Goal: Task Accomplishment & Management: Complete application form

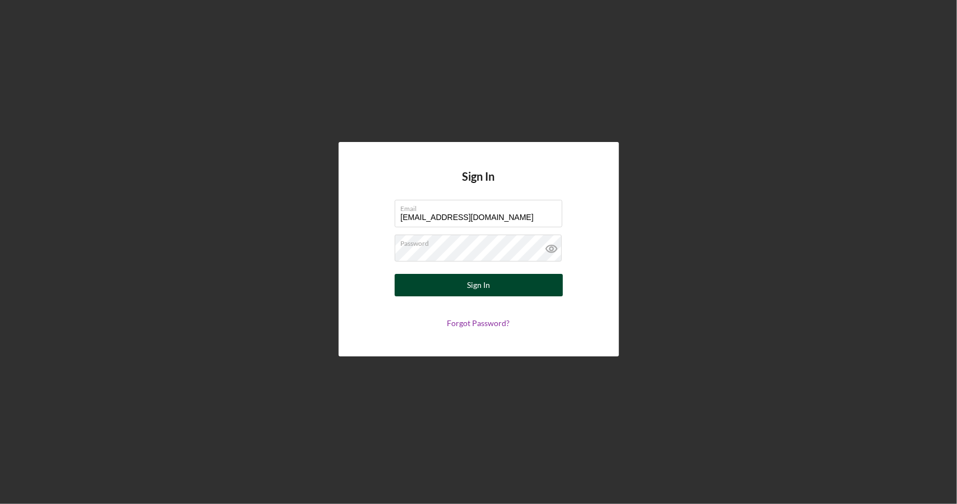
click at [498, 279] on button "Sign In" at bounding box center [479, 285] width 168 height 22
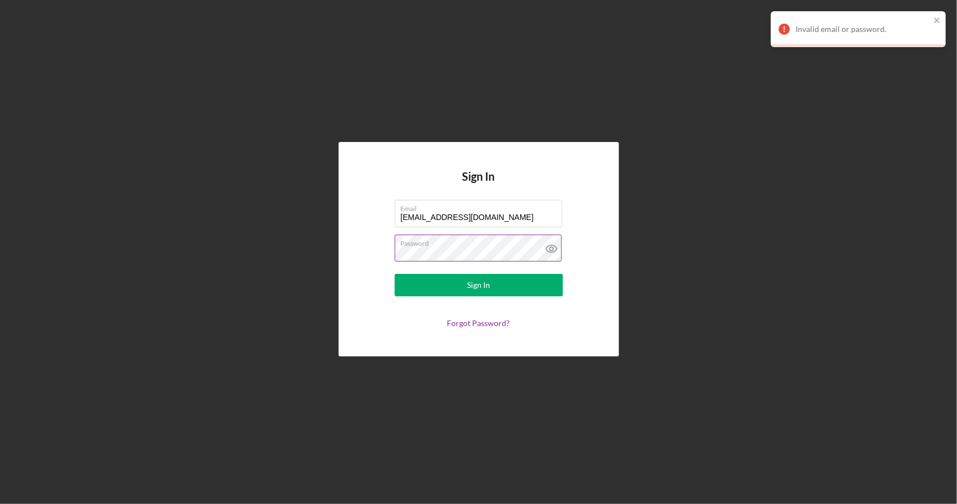
click at [506, 243] on label "Password" at bounding box center [482, 241] width 162 height 12
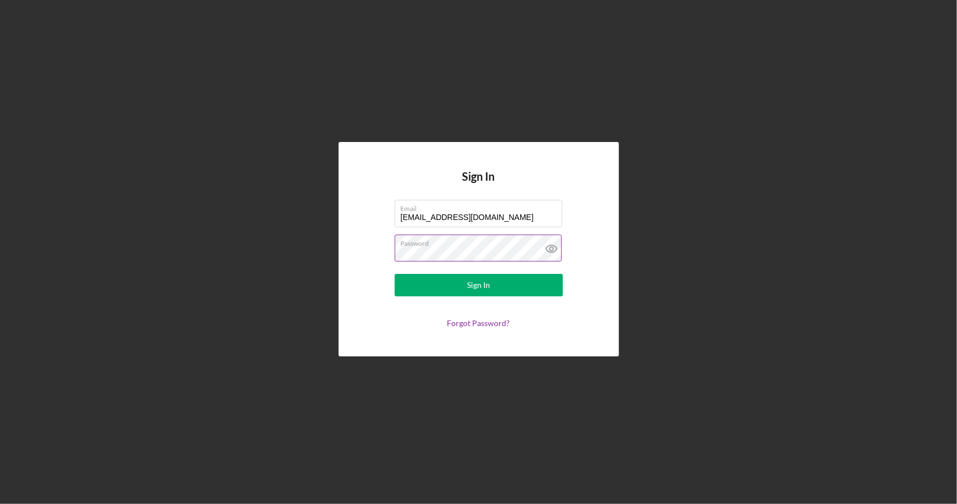
click at [395, 274] on button "Sign In" at bounding box center [479, 285] width 168 height 22
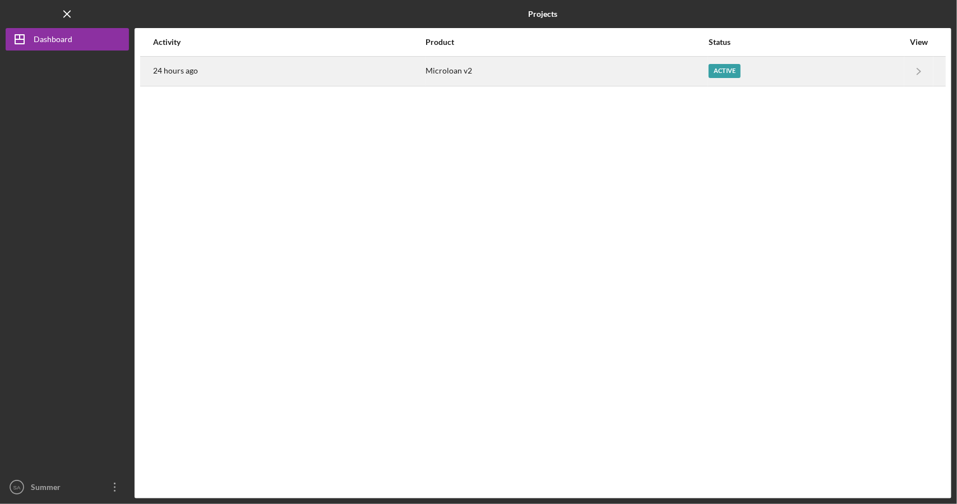
click at [855, 76] on div "Active" at bounding box center [806, 71] width 195 height 28
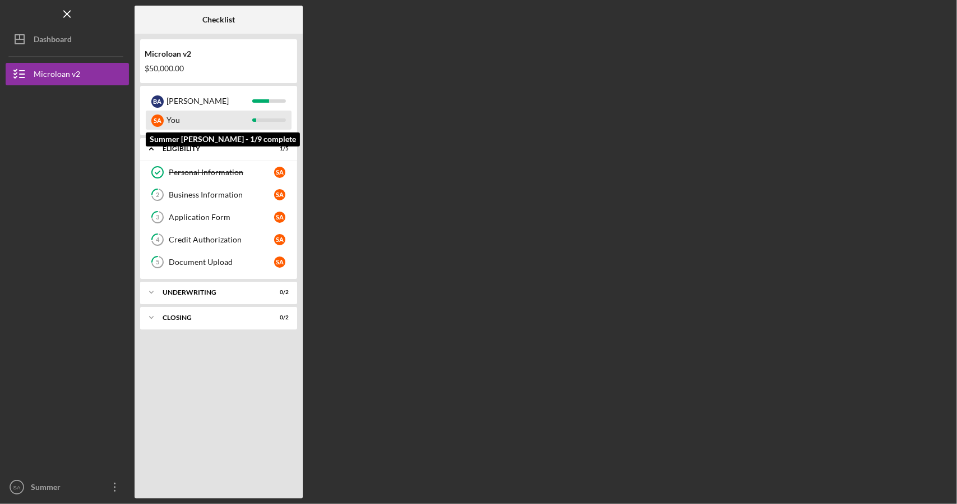
click at [243, 120] on div "You" at bounding box center [210, 119] width 86 height 19
click at [157, 121] on div "S A" at bounding box center [157, 120] width 12 height 12
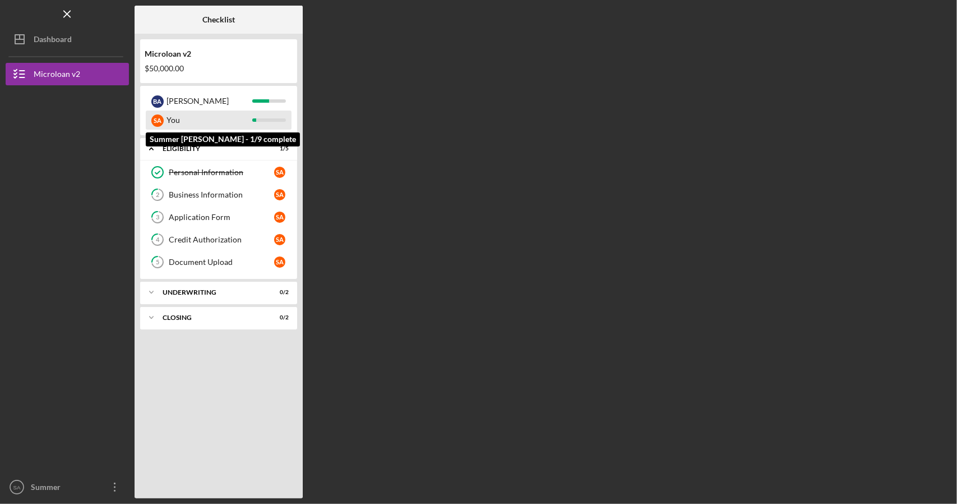
click at [157, 121] on div "S A" at bounding box center [157, 120] width 12 height 12
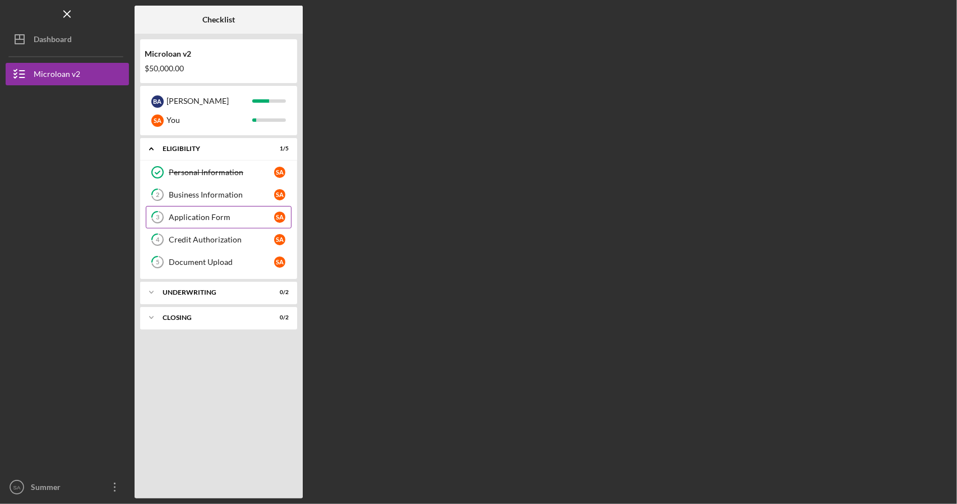
click at [224, 214] on div "Application Form" at bounding box center [221, 217] width 105 height 9
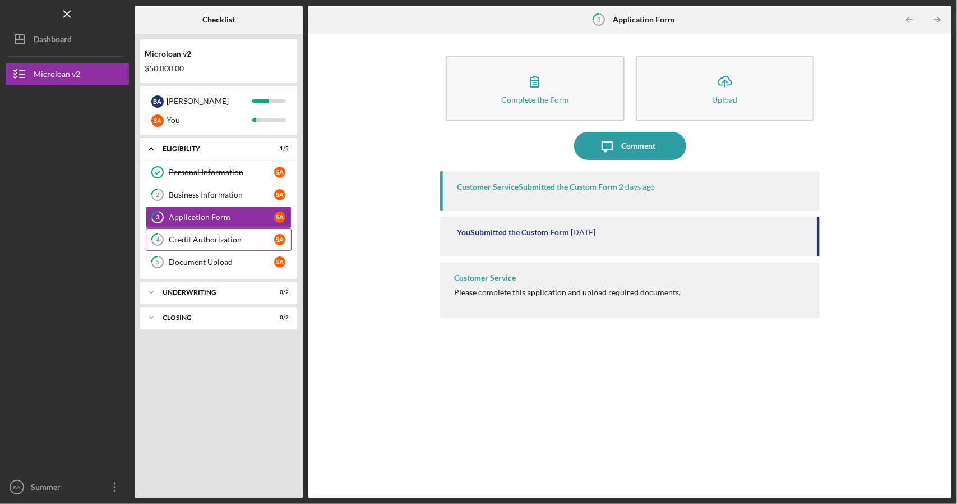
click at [217, 241] on div "Credit Authorization" at bounding box center [221, 239] width 105 height 9
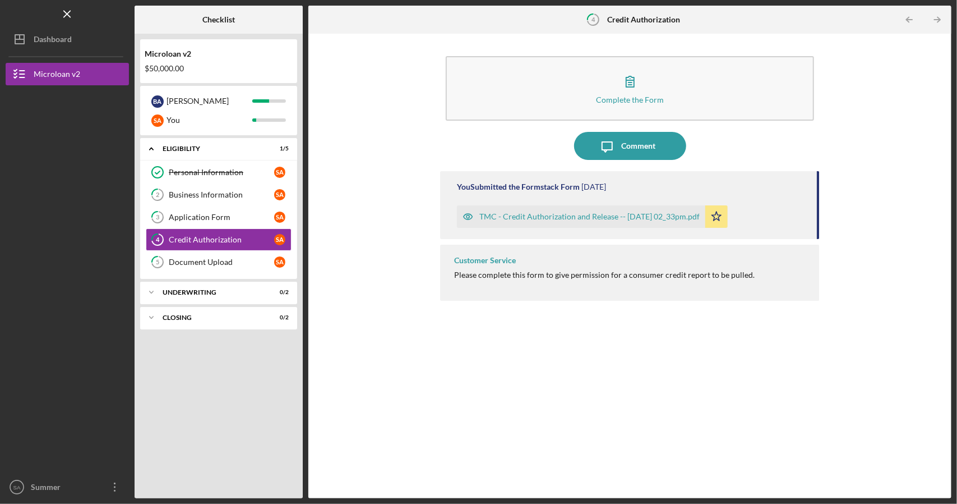
click at [546, 218] on div "TMC - Credit Authorization and Release -- [DATE] 02_33pm.pdf" at bounding box center [590, 216] width 220 height 9
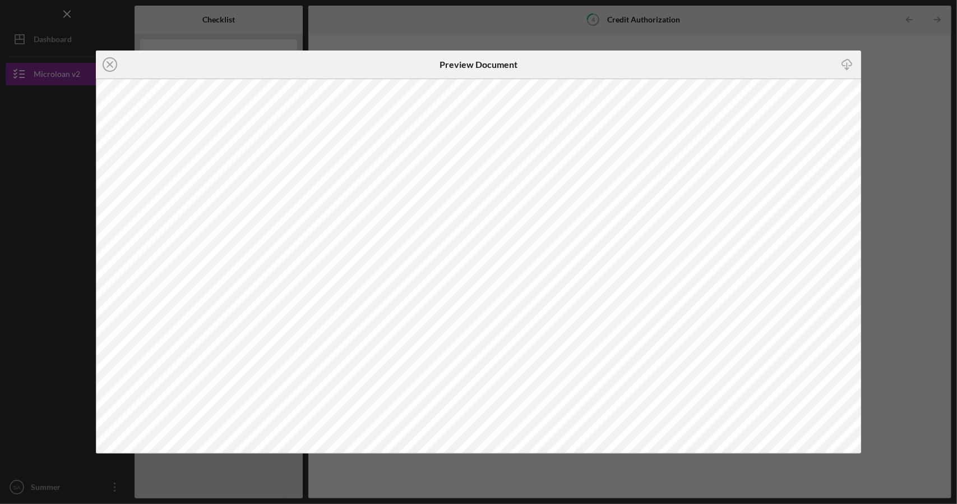
click at [869, 169] on div "Icon/Close Preview Document Icon/Download" at bounding box center [478, 252] width 957 height 504
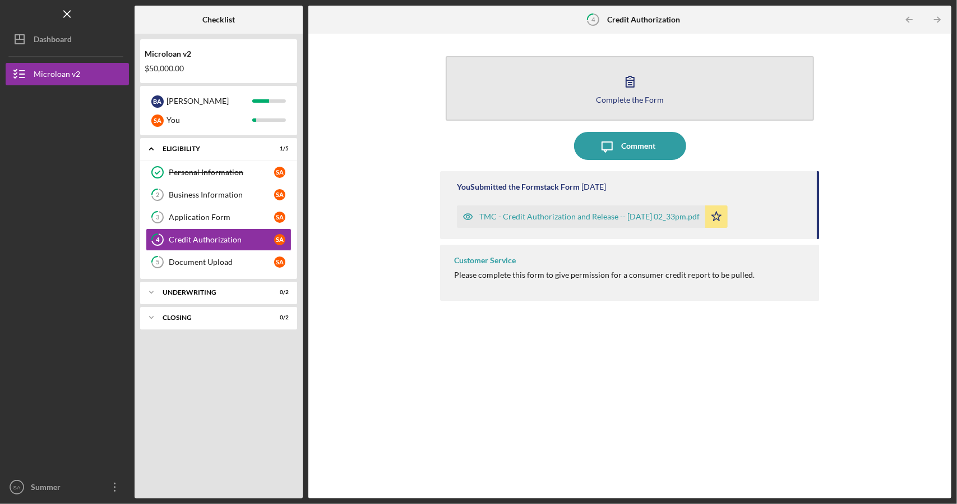
click at [641, 103] on div "Complete the Form" at bounding box center [630, 99] width 68 height 8
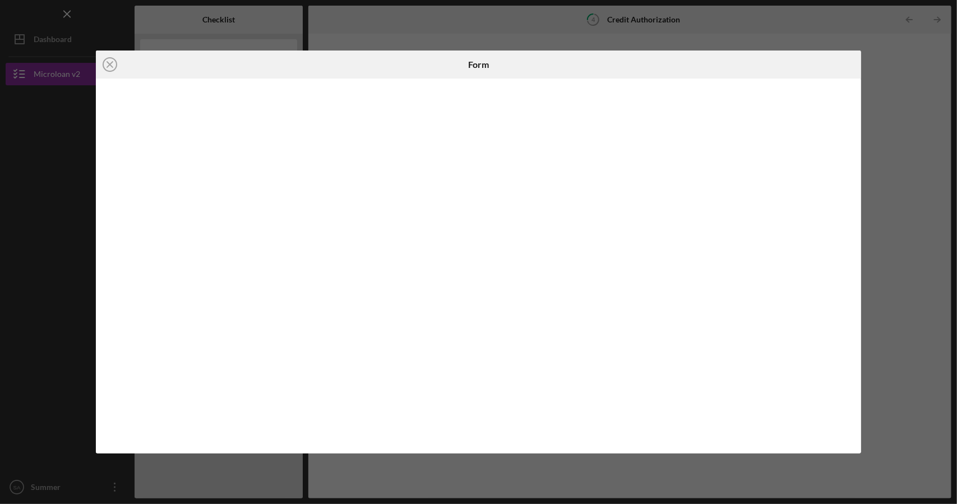
click at [922, 242] on div "Icon/Close Form" at bounding box center [478, 252] width 957 height 504
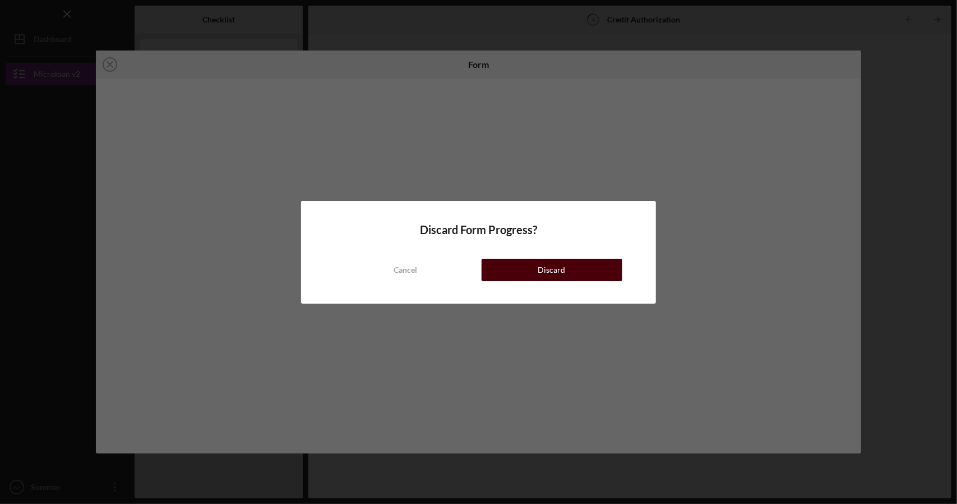
click at [581, 261] on button "Discard" at bounding box center [552, 270] width 141 height 22
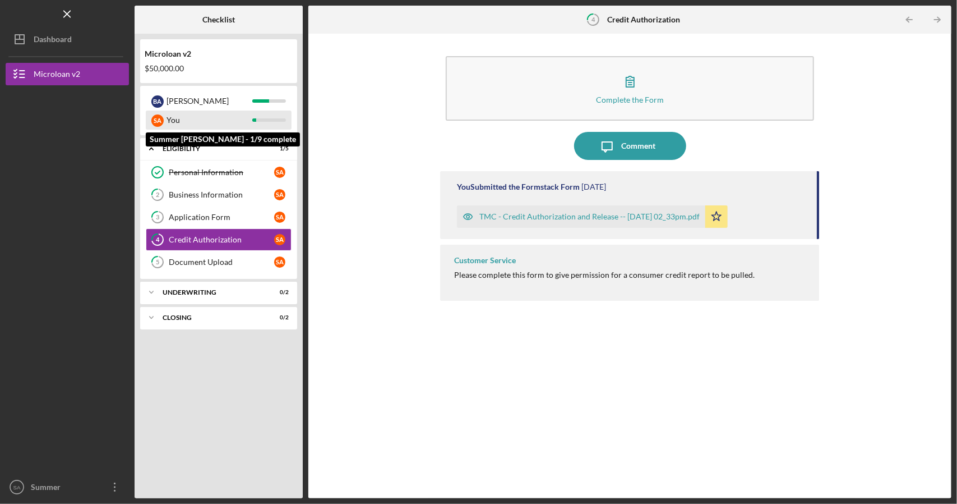
click at [212, 121] on div "You" at bounding box center [210, 119] width 86 height 19
click at [265, 121] on div at bounding box center [269, 119] width 34 height 3
click at [168, 113] on div "You" at bounding box center [210, 119] width 86 height 19
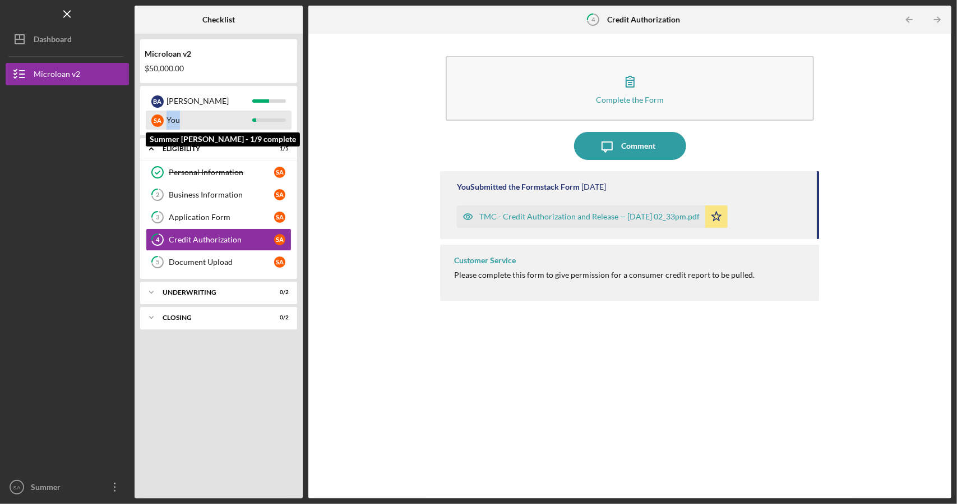
click at [168, 113] on div "You" at bounding box center [210, 119] width 86 height 19
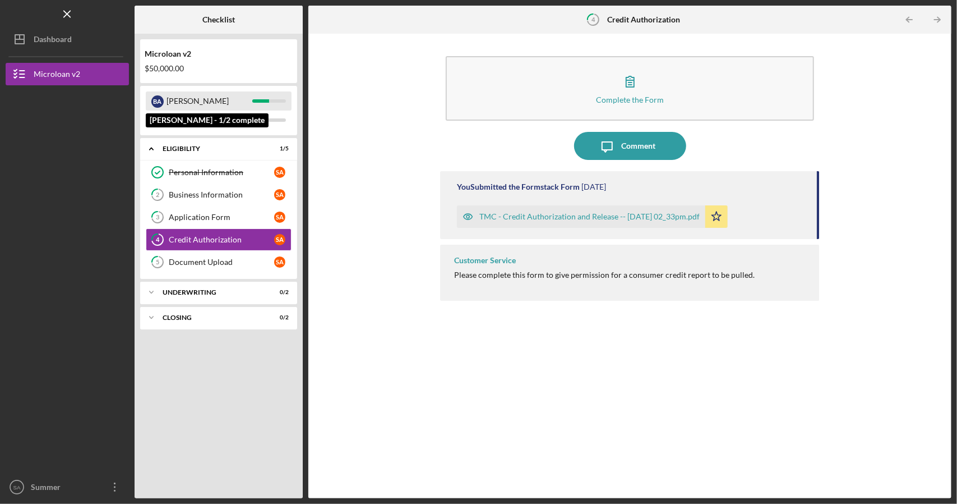
click at [185, 100] on div "[PERSON_NAME]" at bounding box center [210, 100] width 86 height 19
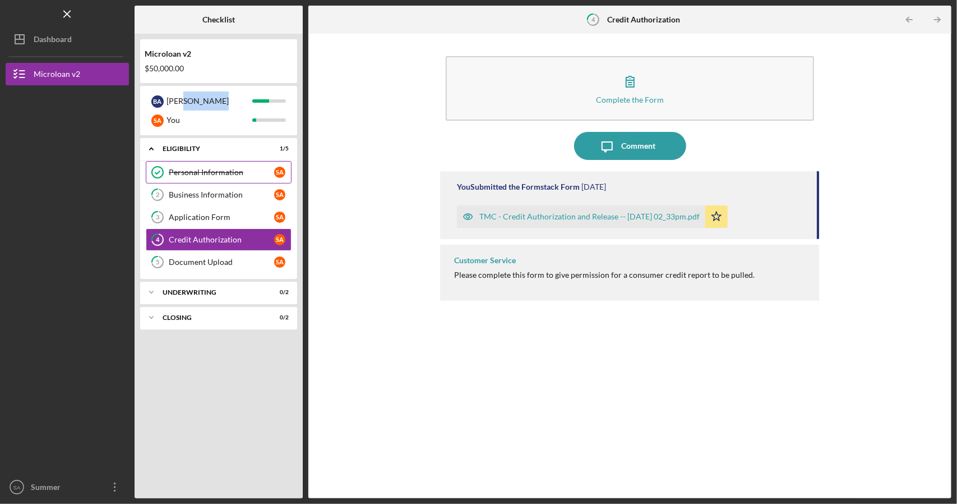
click at [212, 174] on div "Personal Information" at bounding box center [221, 172] width 105 height 9
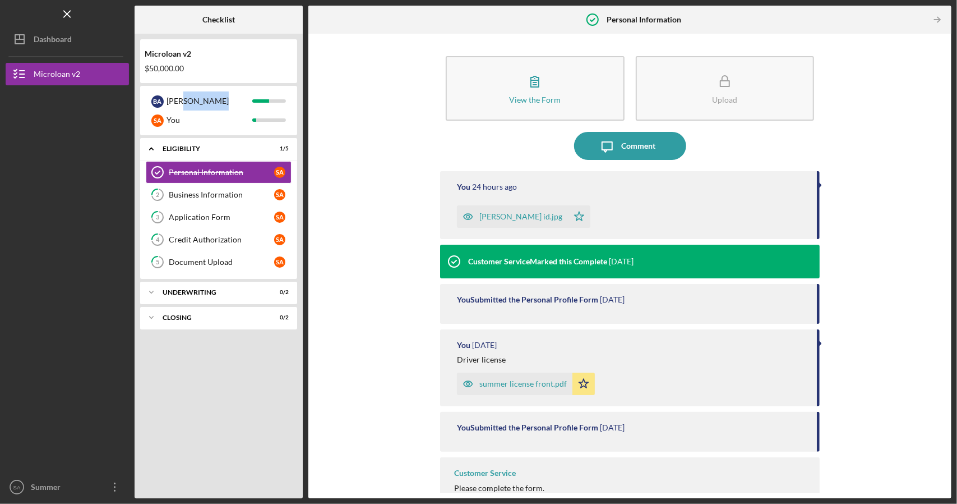
scroll to position [21, 0]
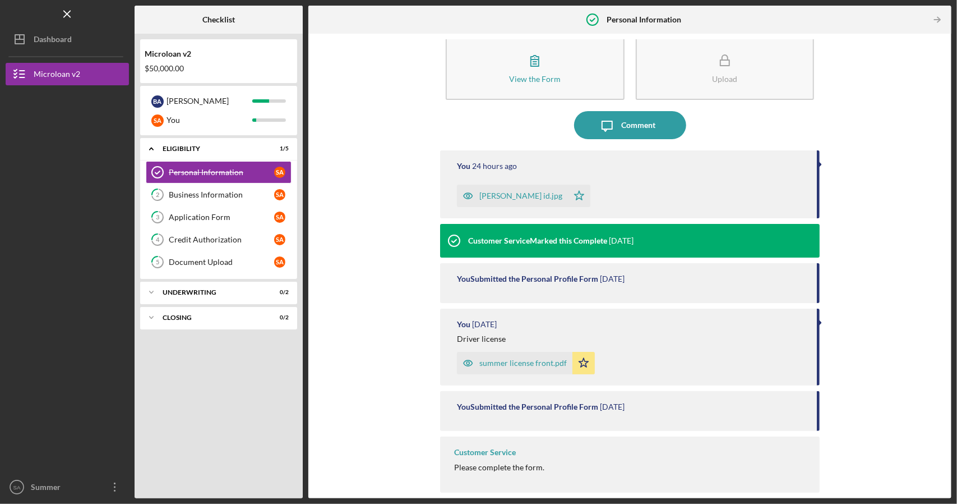
click at [942, 236] on div "View the Form Form Upload Icon/Message Comment You 24 hours ago [PERSON_NAME] i…" at bounding box center [630, 265] width 632 height 453
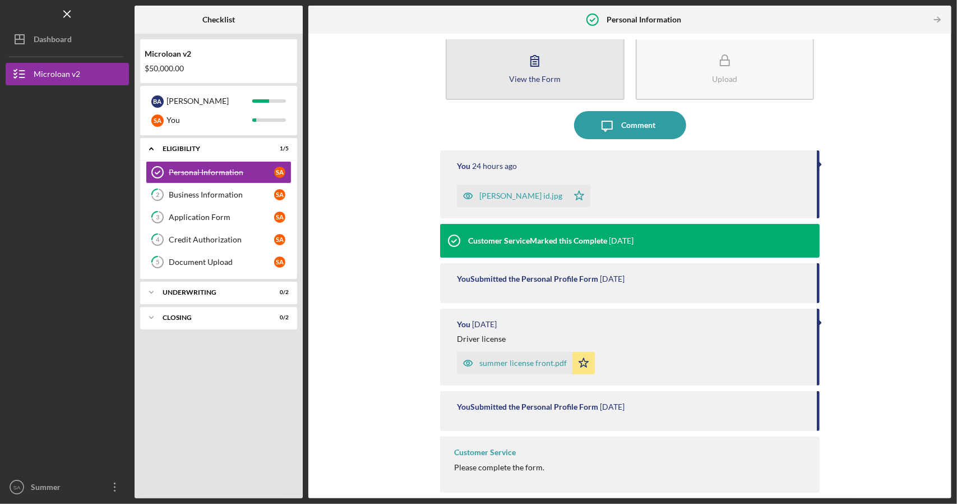
click at [483, 89] on button "View the Form Form" at bounding box center [535, 67] width 178 height 65
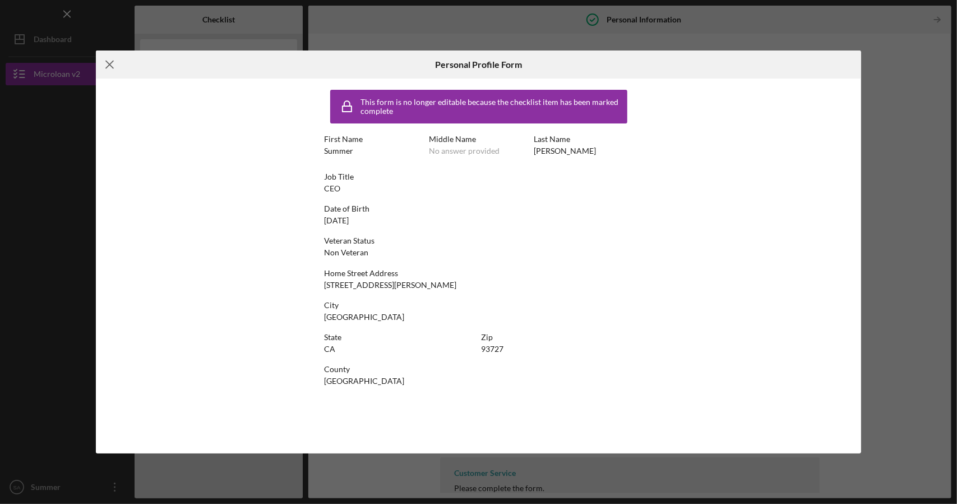
click at [105, 65] on icon "Icon/Menu Close" at bounding box center [110, 64] width 28 height 28
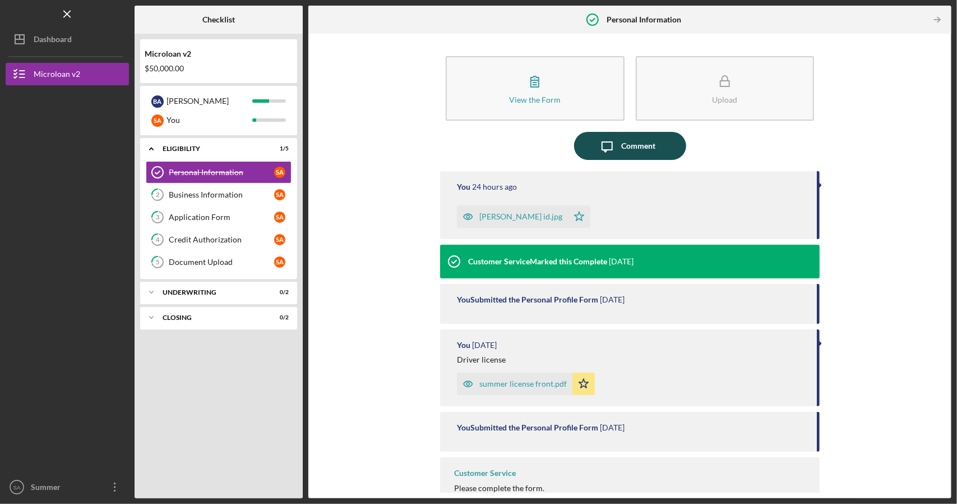
click at [660, 146] on button "Icon/Message Comment" at bounding box center [630, 146] width 112 height 28
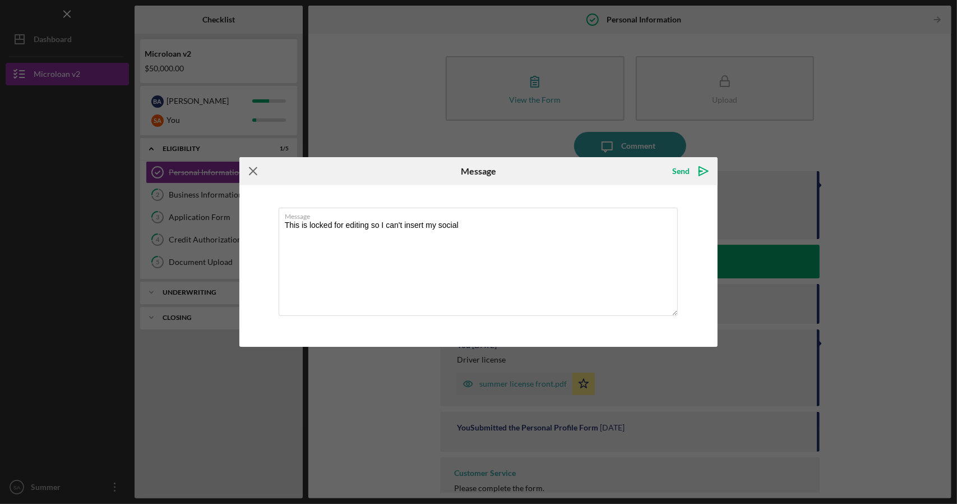
type textarea "This is locked for editing so I can't insert my social"
click at [257, 168] on icon "Icon/Menu Close" at bounding box center [254, 171] width 28 height 28
